Goal: Transaction & Acquisition: Purchase product/service

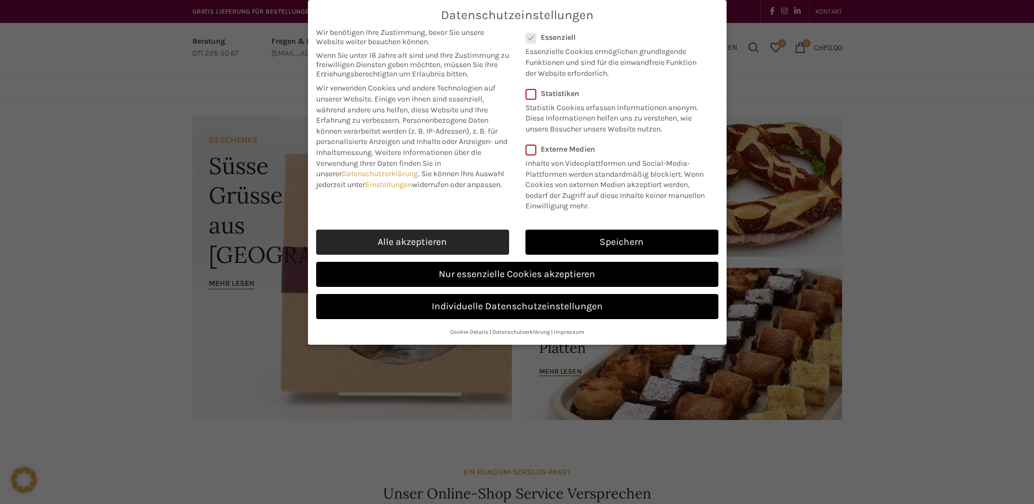
click at [427, 235] on link "Alle akzeptieren" at bounding box center [412, 242] width 193 height 25
checkbox input "true"
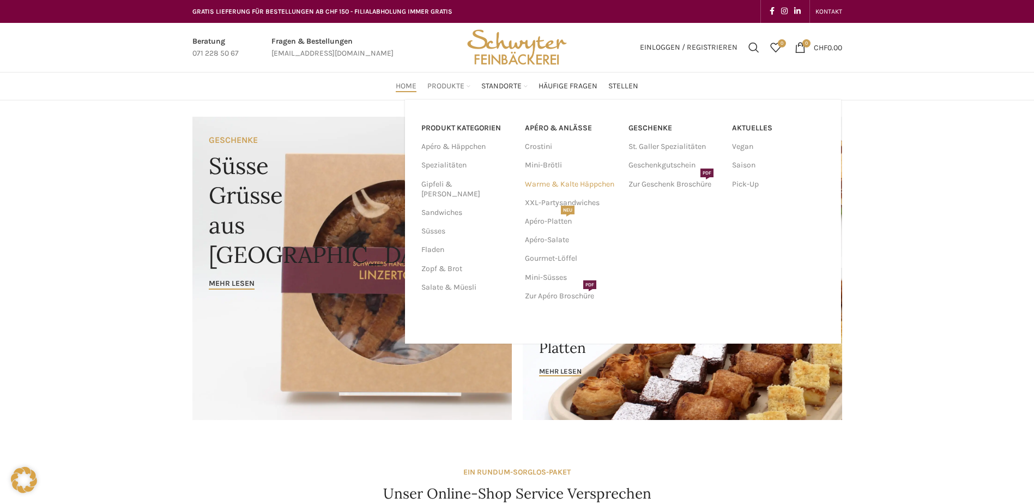
click at [566, 180] on link "Warme & Kalte Häppchen" at bounding box center [571, 184] width 93 height 19
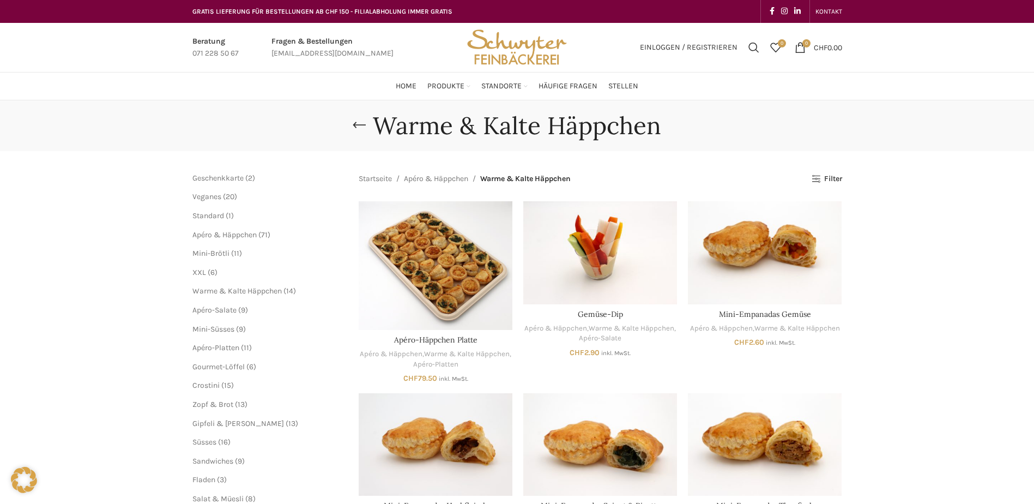
scroll to position [218, 0]
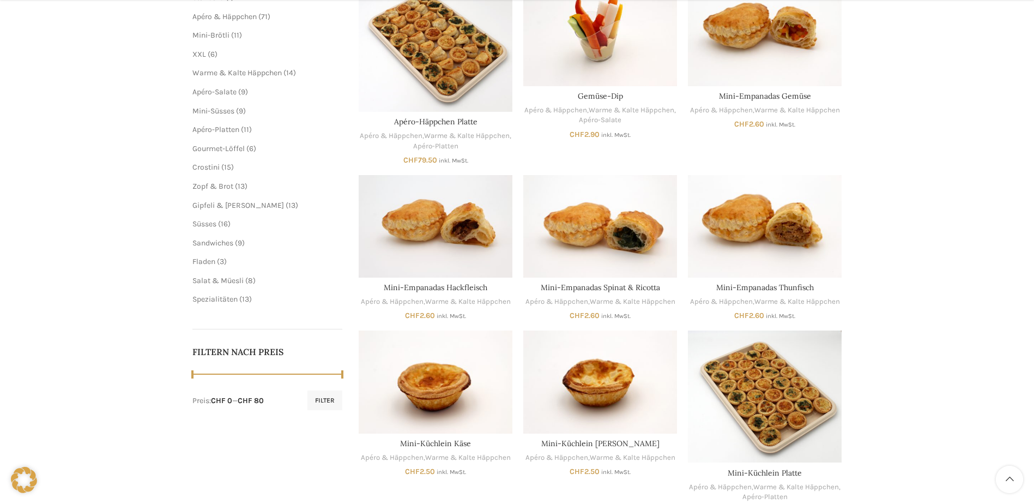
click at [245, 296] on span "13" at bounding box center [245, 298] width 7 height 9
click at [225, 299] on span "Spezialitäten" at bounding box center [214, 298] width 45 height 9
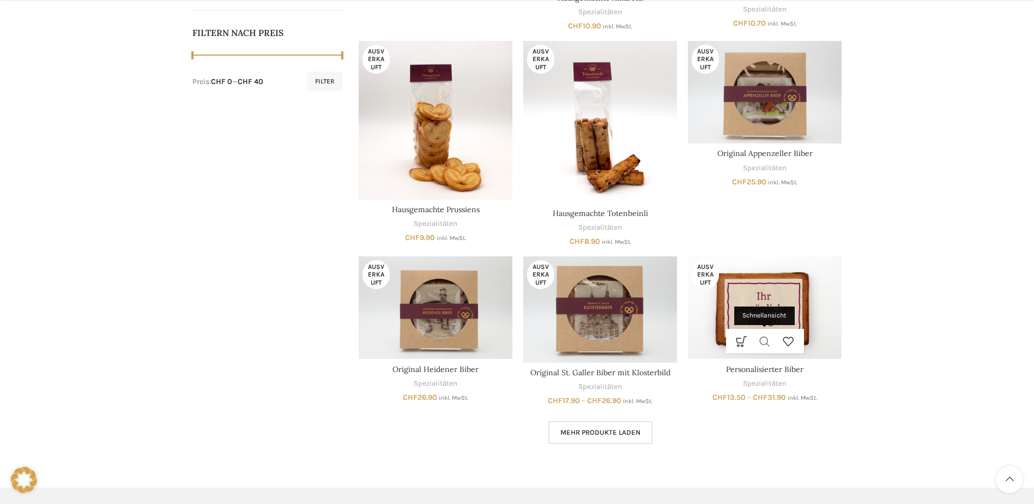
scroll to position [654, 0]
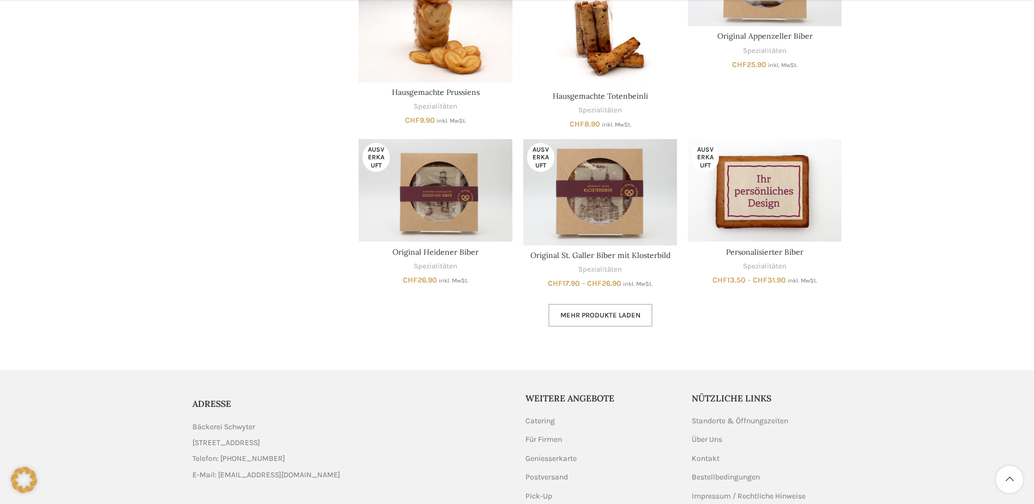
click at [629, 317] on span "Mehr Produkte laden" at bounding box center [600, 315] width 80 height 9
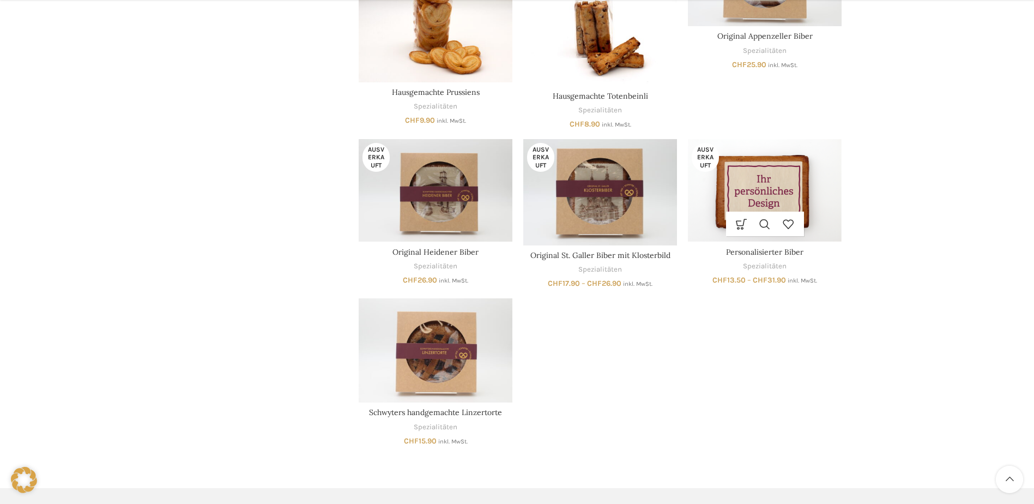
click at [751, 178] on img "Personalisierter Biber" at bounding box center [765, 190] width 154 height 102
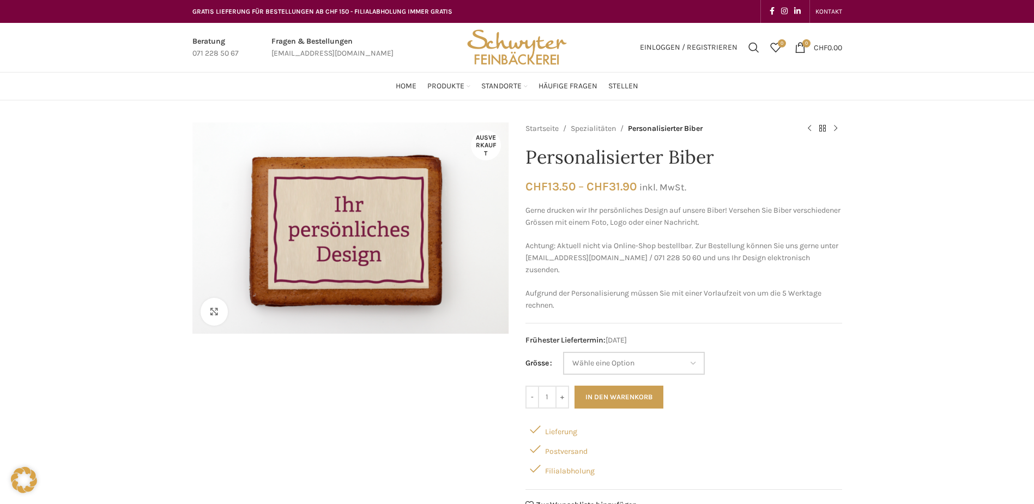
click at [666, 361] on select "Wähle eine Option 8x8 cm 11x14 cm 14x17 cm" at bounding box center [634, 363] width 142 height 23
click at [563, 352] on select "Wähle eine Option 8x8 cm 11x14 cm 14x17 cm" at bounding box center [634, 363] width 142 height 23
select select "8x8 cm"
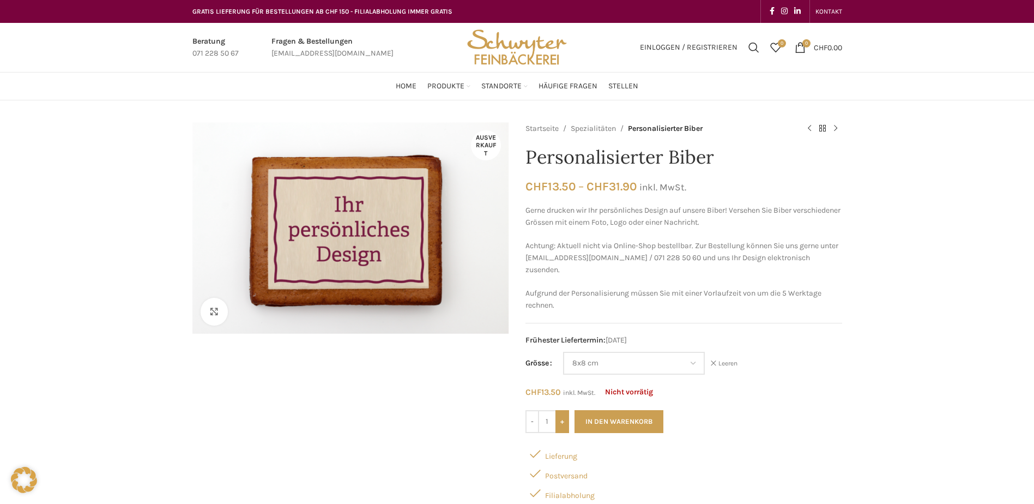
click at [562, 421] on input "+" at bounding box center [563, 421] width 14 height 23
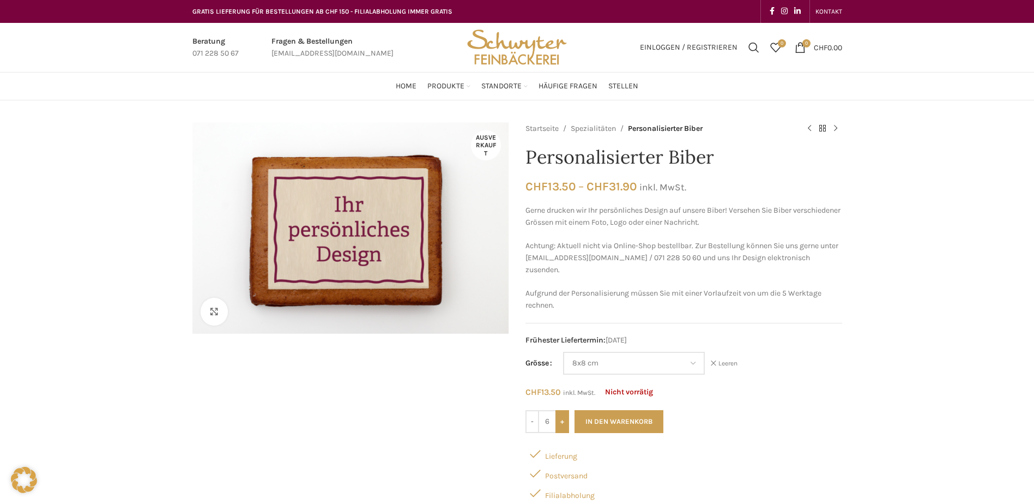
click at [562, 421] on input "+" at bounding box center [563, 421] width 14 height 23
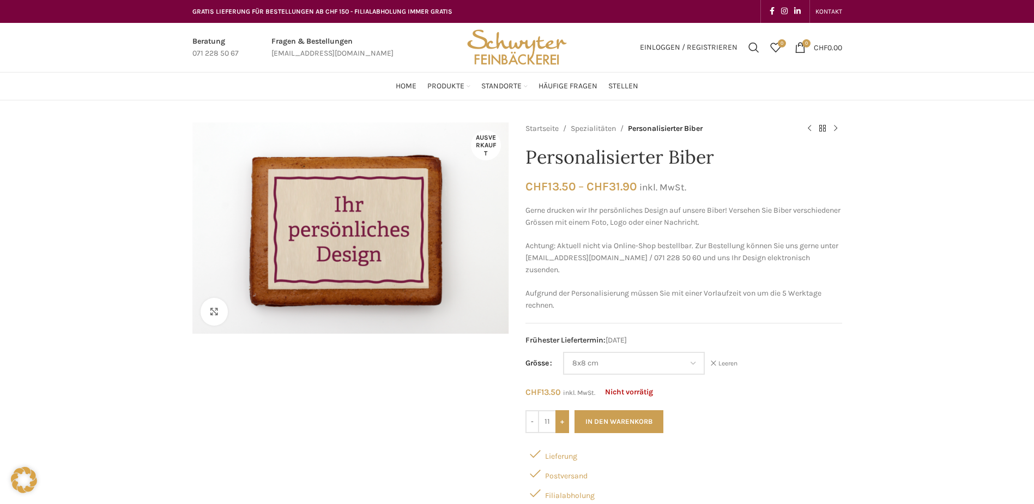
click at [562, 421] on input "+" at bounding box center [563, 421] width 14 height 23
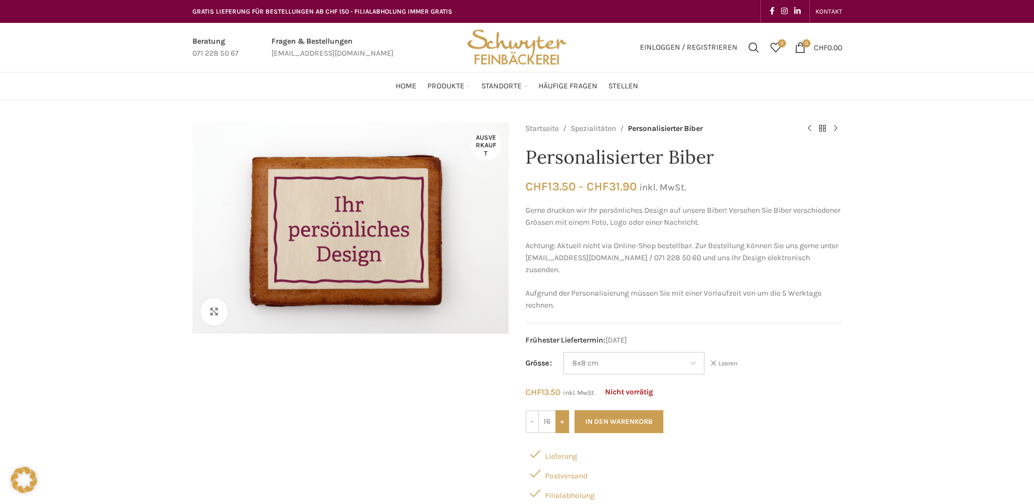
click at [562, 421] on input "+" at bounding box center [563, 421] width 14 height 23
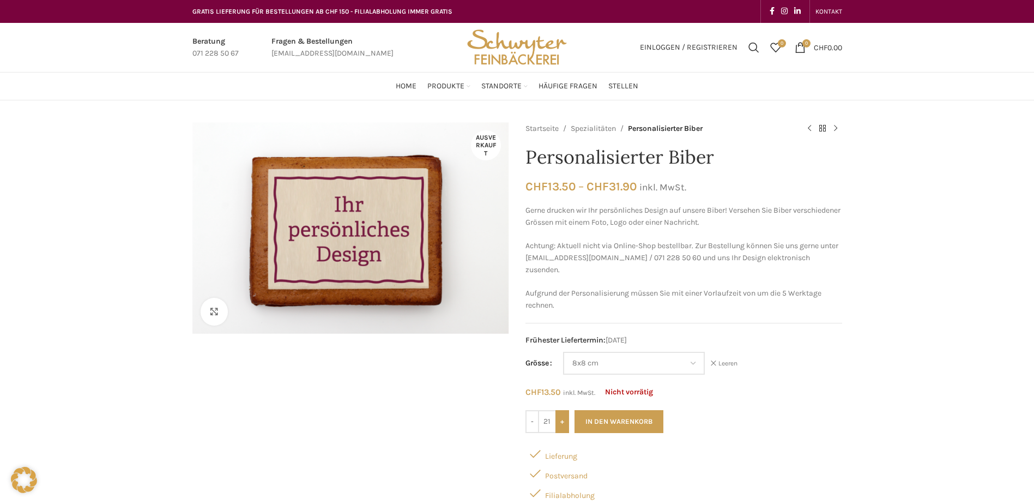
click at [562, 421] on input "+" at bounding box center [563, 421] width 14 height 23
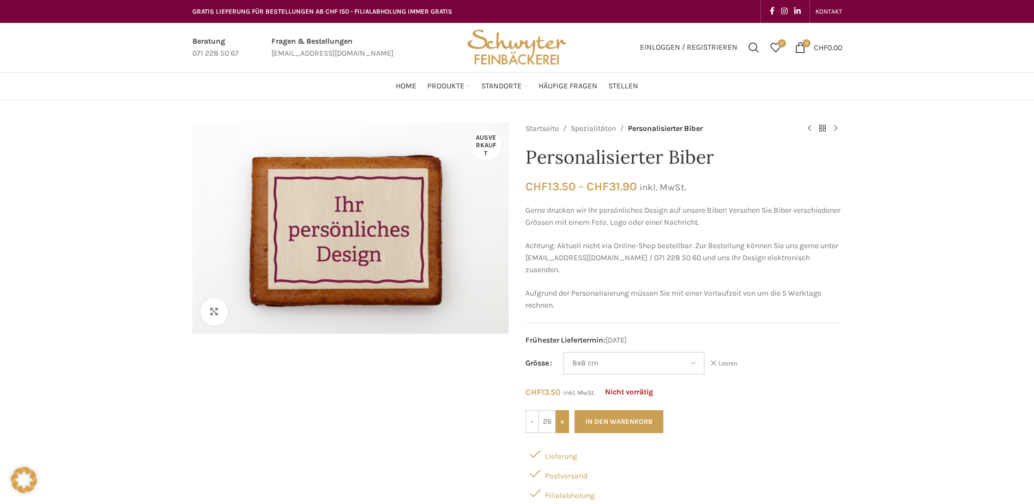
click at [562, 421] on input "+" at bounding box center [563, 421] width 14 height 23
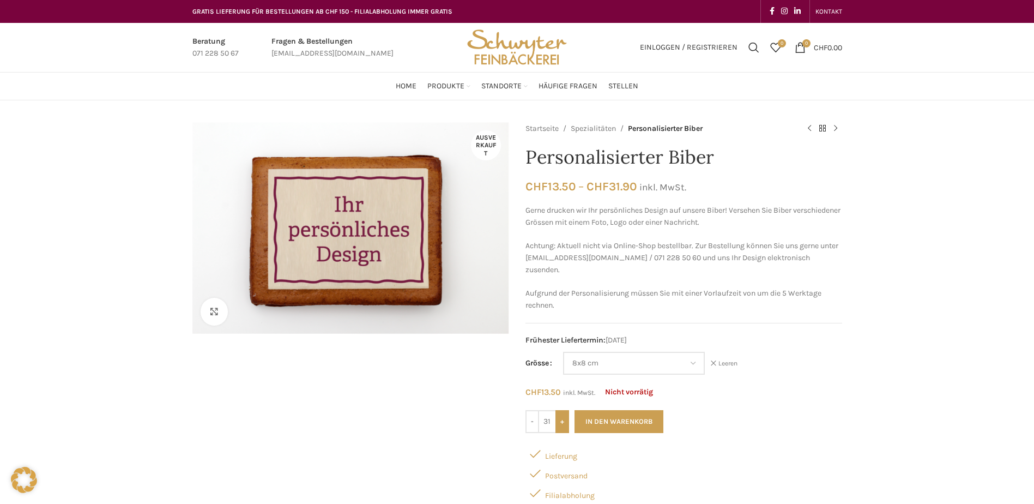
click at [562, 421] on input "+" at bounding box center [563, 421] width 14 height 23
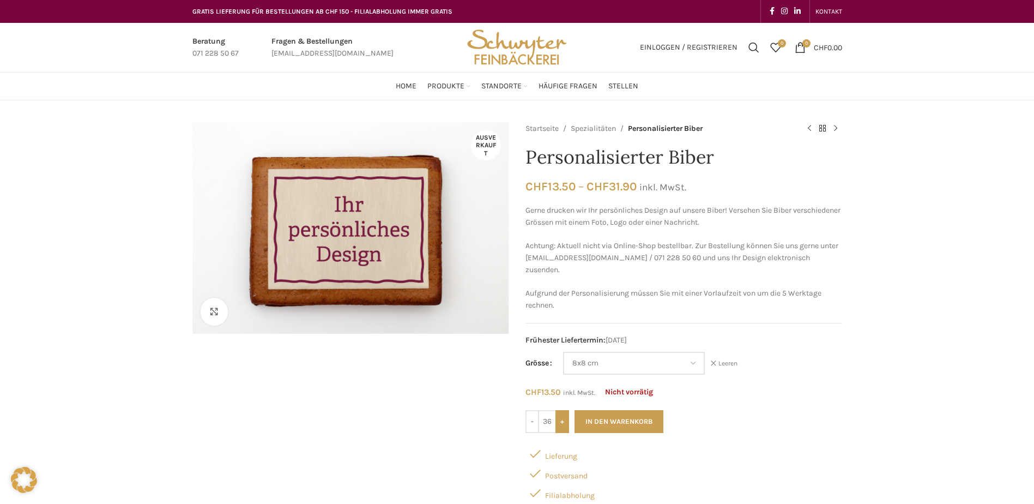
click at [562, 421] on input "+" at bounding box center [563, 421] width 14 height 23
type input "40"
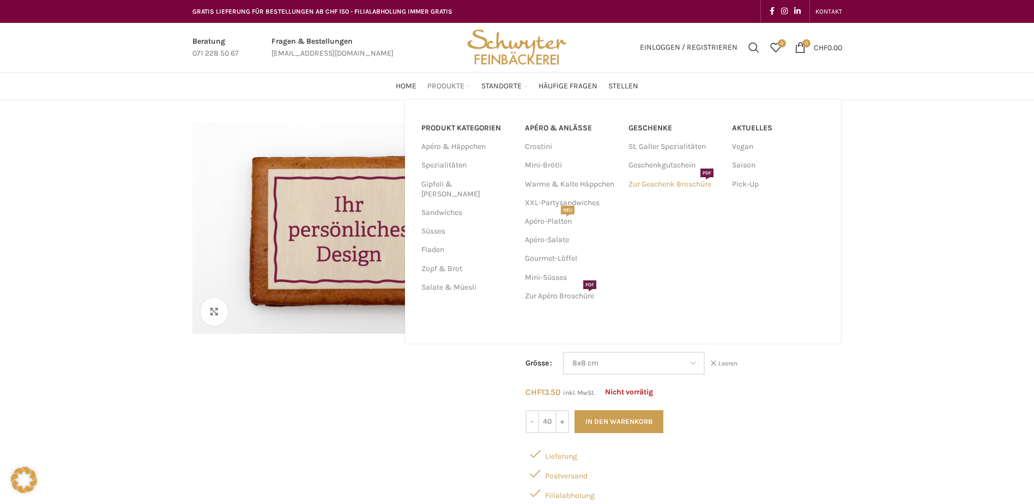
click at [663, 185] on link "Zur Geschenk Broschüre PDF" at bounding box center [675, 184] width 93 height 19
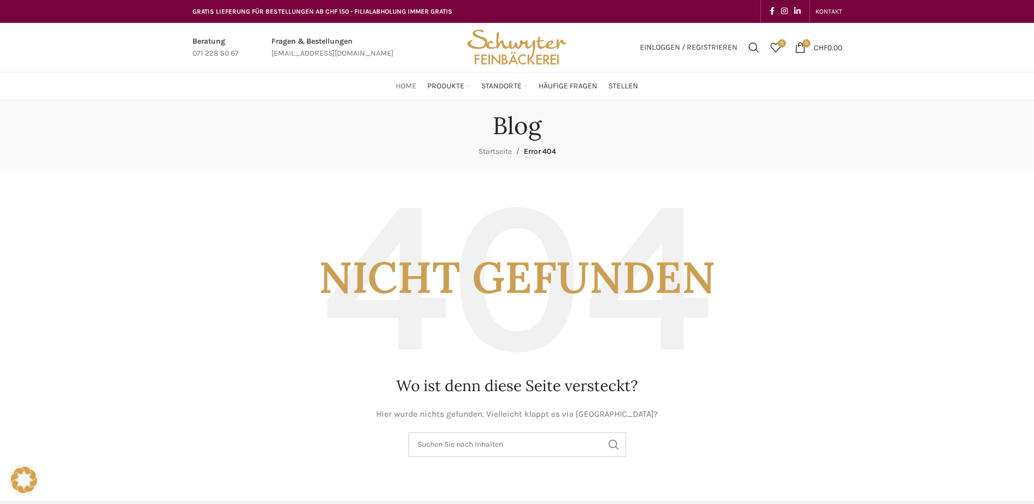
click at [401, 86] on span "Home" at bounding box center [406, 86] width 21 height 10
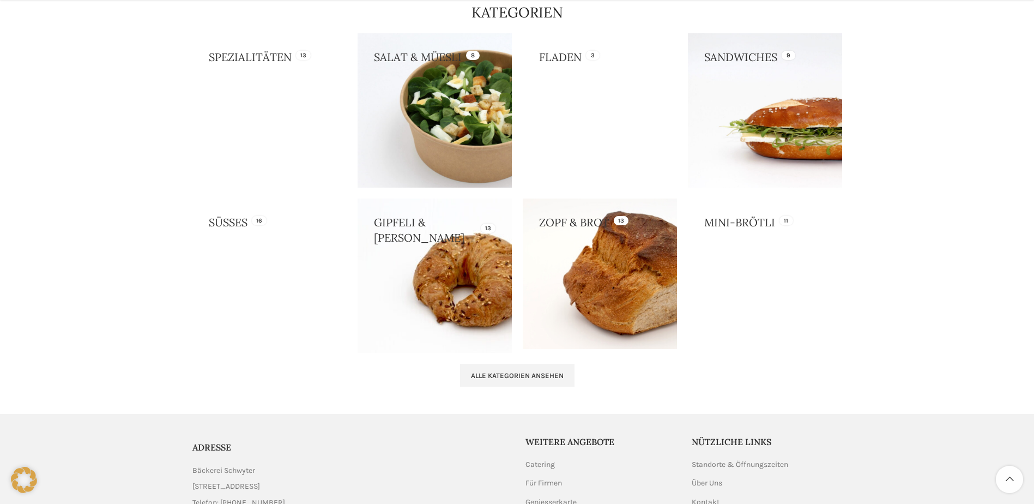
scroll to position [981, 0]
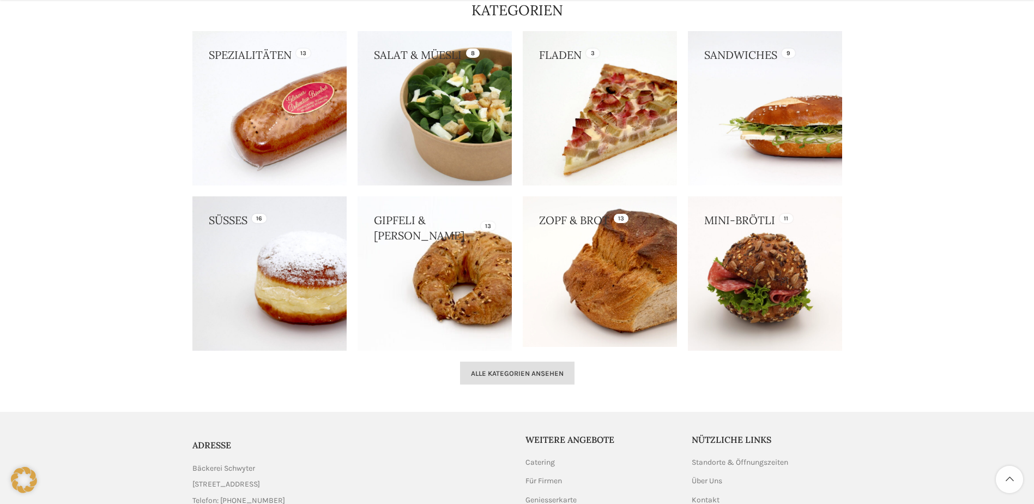
click at [533, 373] on span "Alle Kategorien ansehen" at bounding box center [517, 373] width 93 height 9
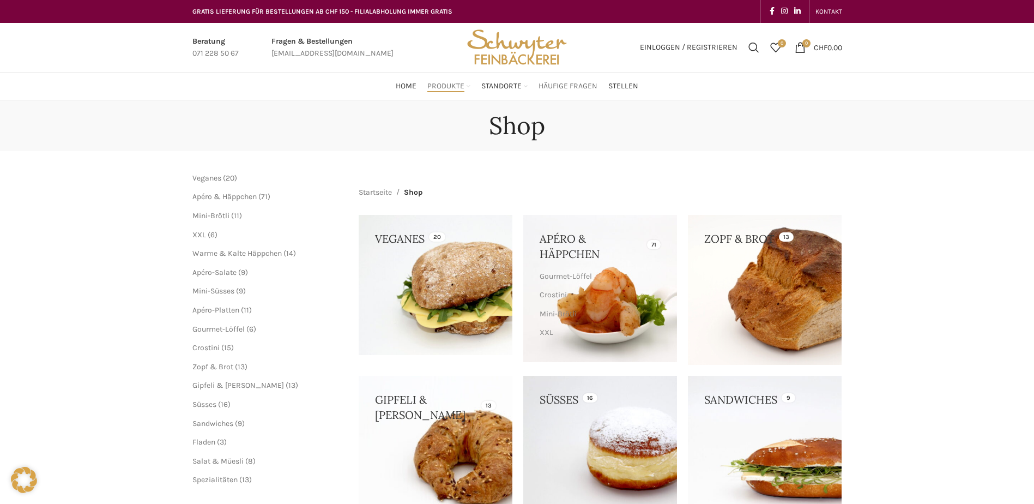
click at [551, 82] on span "Häufige Fragen" at bounding box center [568, 86] width 59 height 10
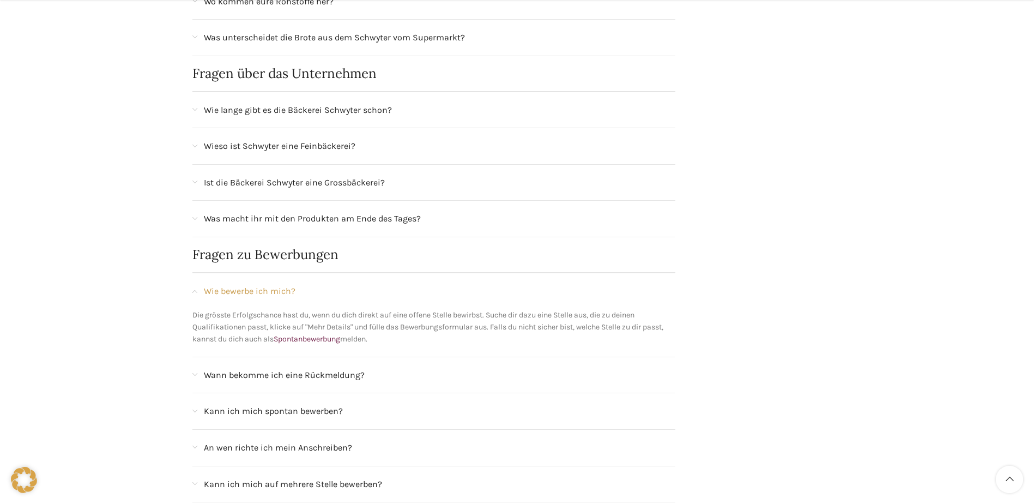
scroll to position [1072, 0]
